Goal: Information Seeking & Learning: Learn about a topic

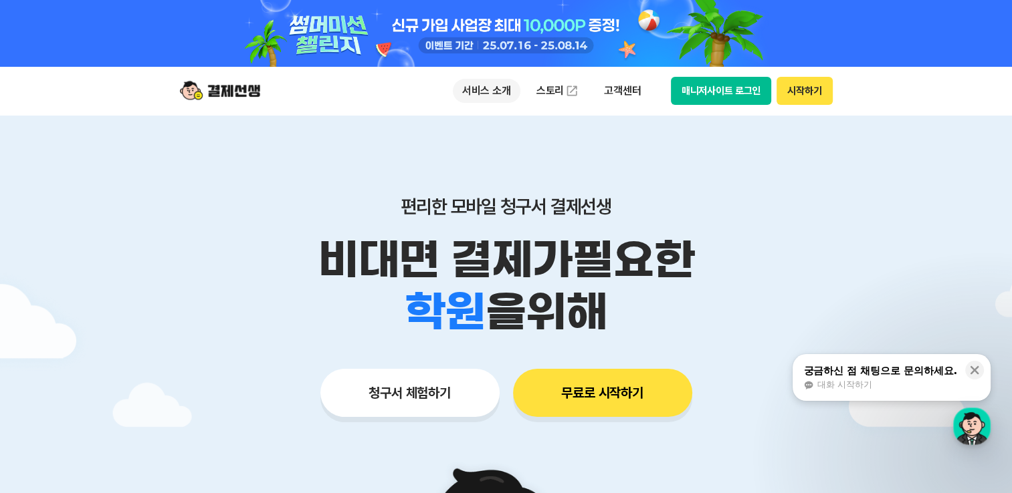
click at [497, 88] on p "서비스 소개" at bounding box center [487, 91] width 68 height 24
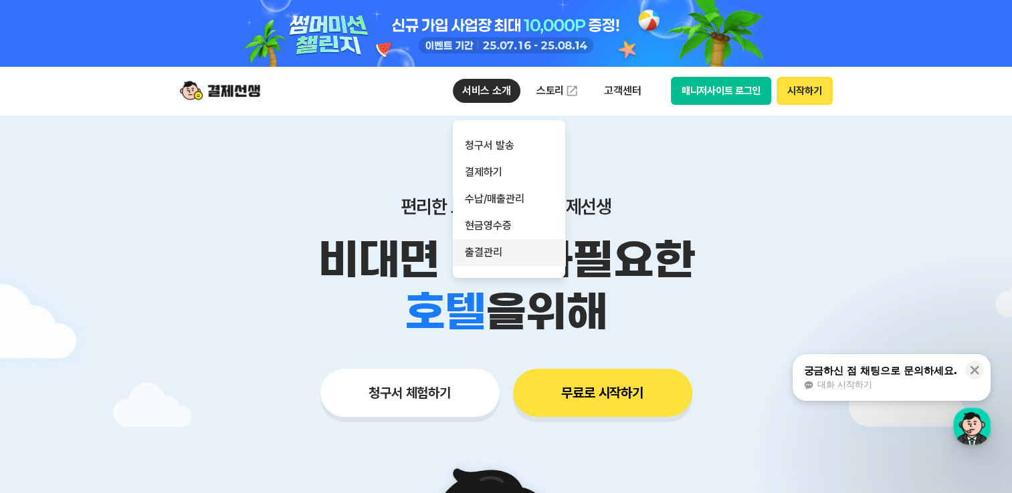
click at [496, 252] on link "출결관리" at bounding box center [509, 252] width 112 height 27
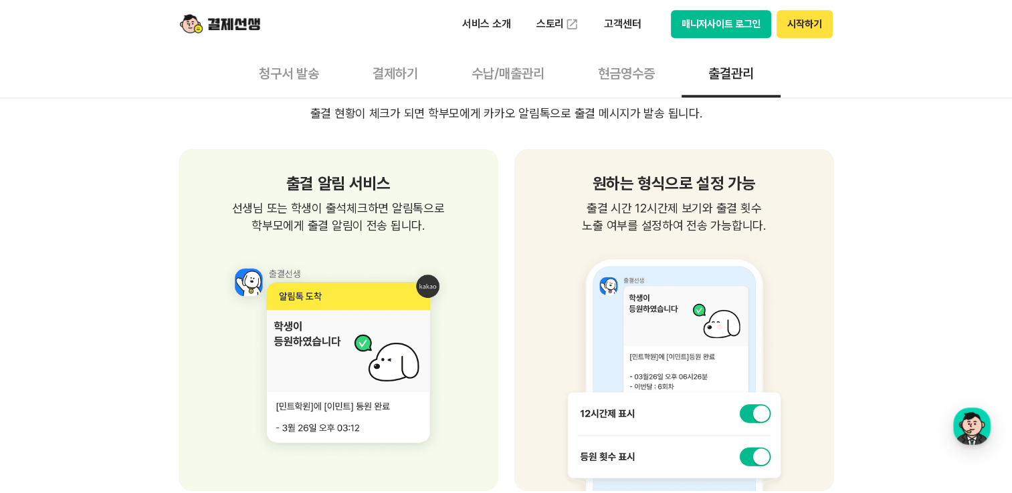
scroll to position [1003, 0]
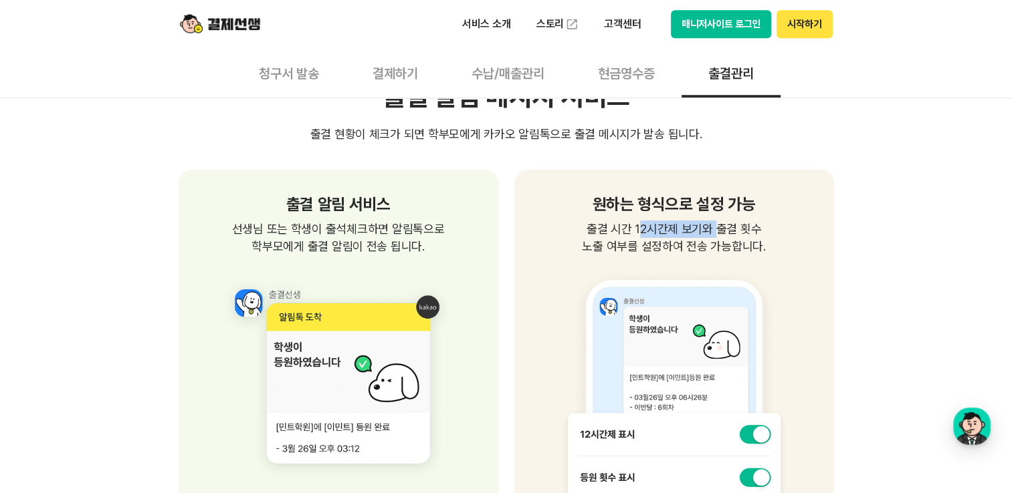
drag, startPoint x: 640, startPoint y: 227, endPoint x: 717, endPoint y: 227, distance: 76.2
click at [717, 227] on span "출결 시간 12시간제 보기와 출결 횟수 노출 여부를 설정하여 전송 가능합니다." at bounding box center [673, 238] width 287 height 35
drag, startPoint x: 717, startPoint y: 227, endPoint x: 578, endPoint y: 258, distance: 142.6
click at [578, 258] on img at bounding box center [673, 383] width 287 height 257
click at [598, 245] on span "출결 시간 12시간제 보기와 출결 횟수 노출 여부를 설정하여 전송 가능합니다." at bounding box center [673, 238] width 287 height 35
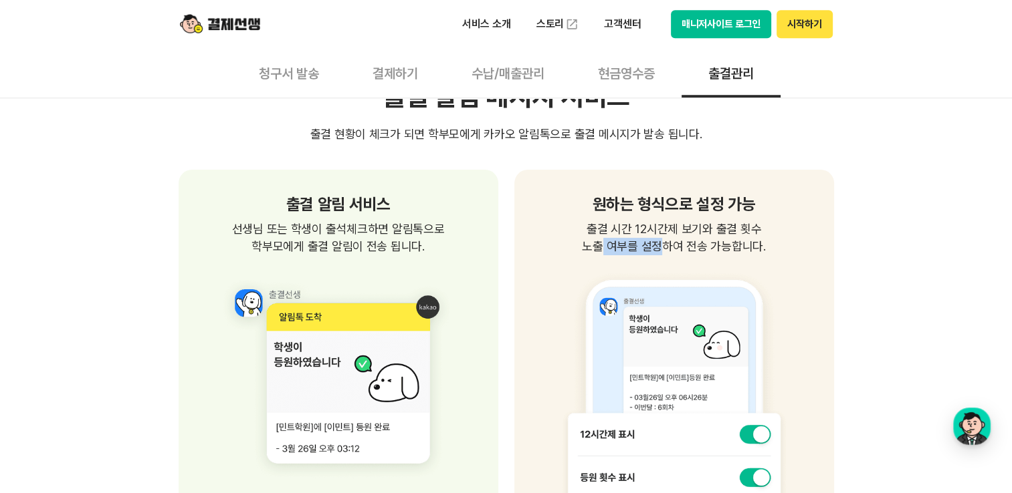
drag, startPoint x: 592, startPoint y: 245, endPoint x: 655, endPoint y: 239, distance: 63.1
click at [655, 239] on span "출결 시간 12시간제 보기와 출결 횟수 노출 여부를 설정하여 전송 가능합니다." at bounding box center [673, 238] width 287 height 35
drag, startPoint x: 655, startPoint y: 239, endPoint x: 554, endPoint y: 267, distance: 104.8
click at [554, 267] on img at bounding box center [673, 383] width 287 height 257
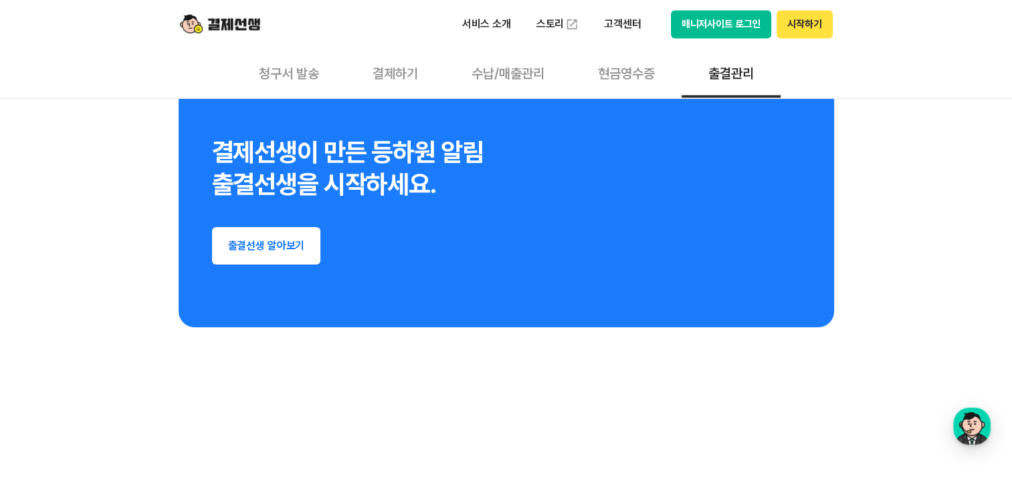
scroll to position [2340, 0]
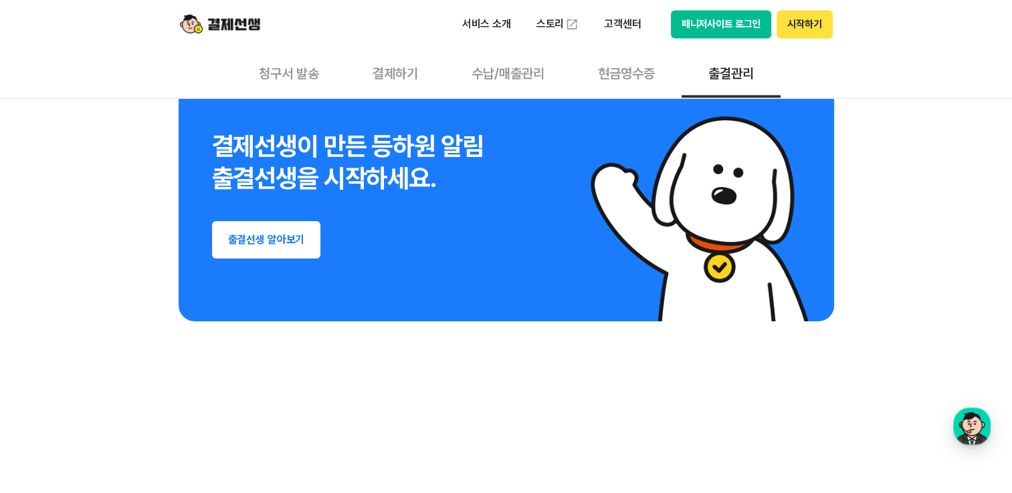
click at [236, 227] on button "출결선생 알아보기" at bounding box center [266, 239] width 109 height 37
click at [732, 21] on button "매니저사이트 로그인" at bounding box center [721, 24] width 101 height 28
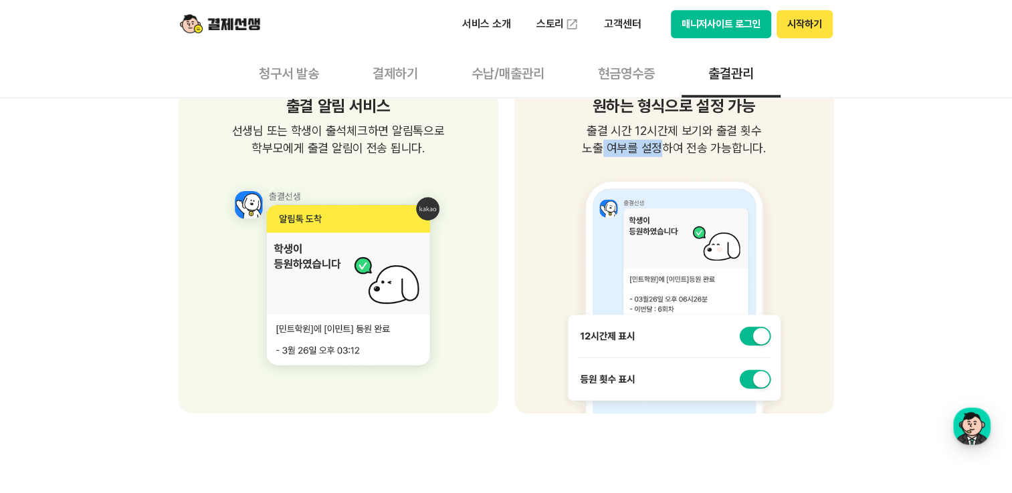
scroll to position [1070, 0]
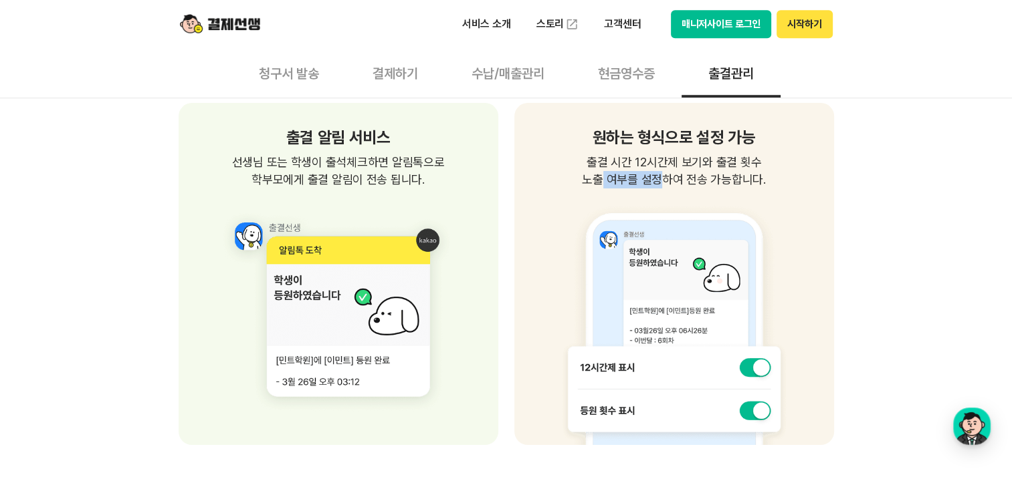
click at [659, 195] on img at bounding box center [673, 317] width 287 height 257
click at [623, 181] on span "출결 시간 12시간제 보기와 출결 횟수 노출 여부를 설정하여 전송 가능합니다." at bounding box center [673, 171] width 287 height 35
click at [741, 21] on button "매니저사이트 로그인" at bounding box center [721, 24] width 101 height 28
